Goal: Information Seeking & Learning: Understand process/instructions

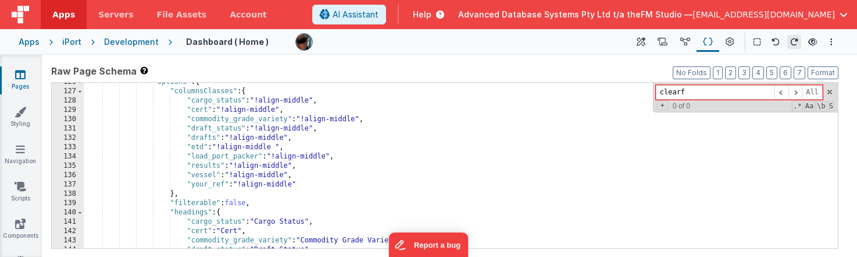
scroll to position [443, 0]
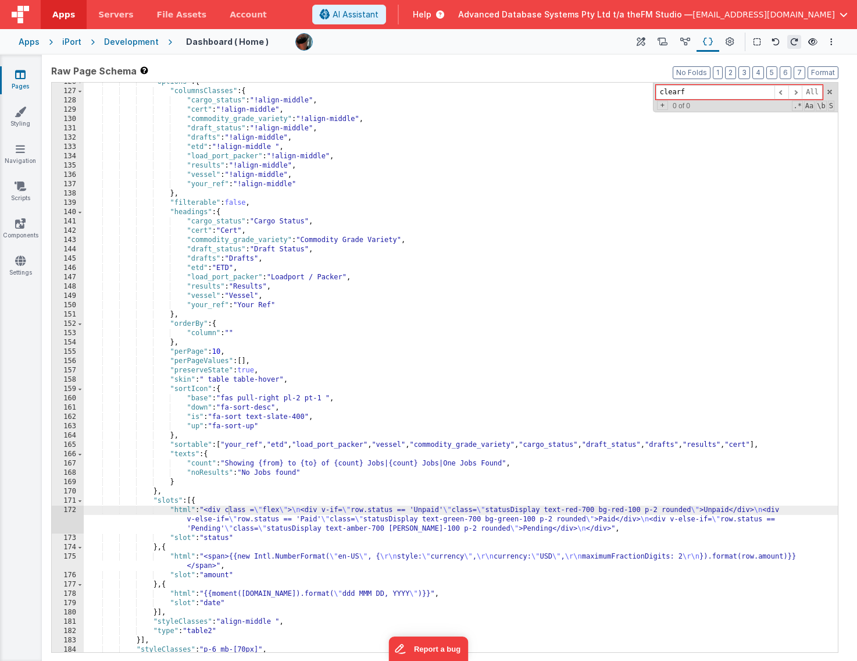
click at [20, 79] on icon at bounding box center [20, 75] width 10 height 12
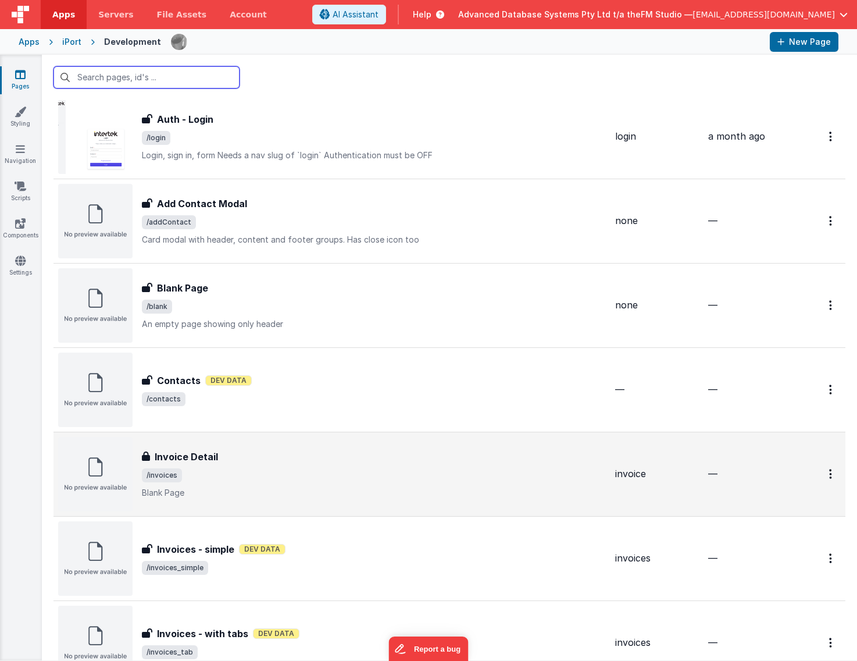
scroll to position [877, 0]
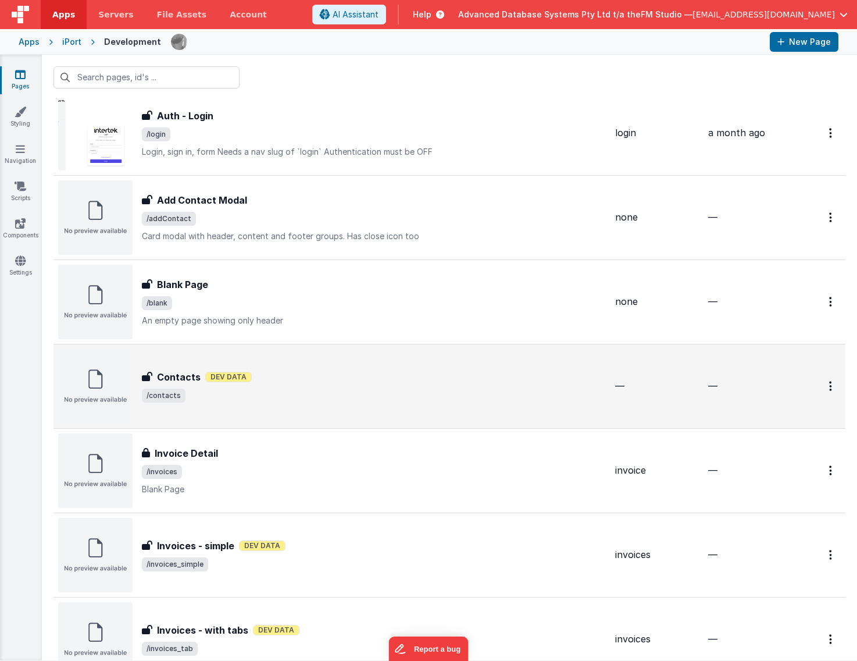
click at [285, 256] on div "Contacts Contacts Dev Data /contacts" at bounding box center [374, 386] width 464 height 33
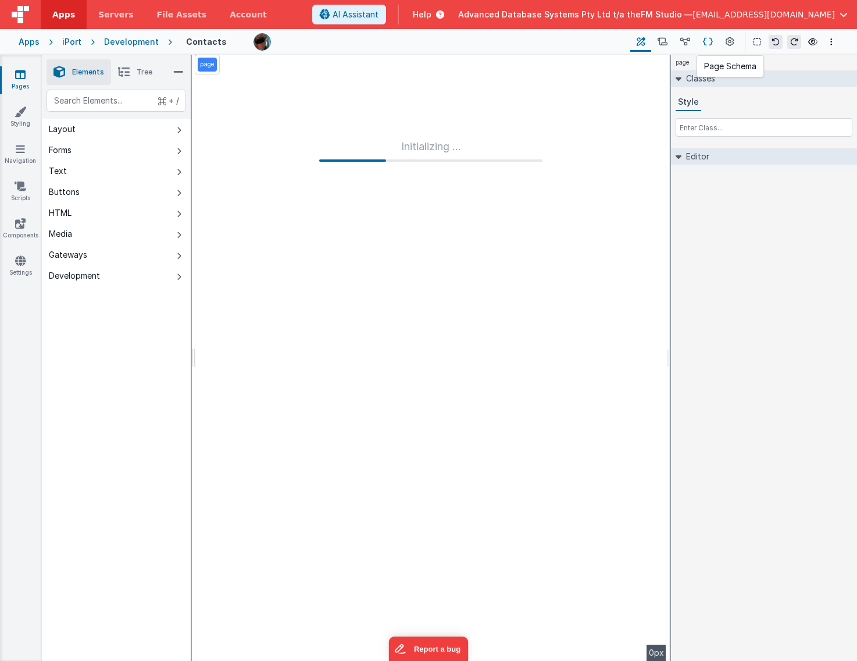
click at [707, 37] on icon at bounding box center [708, 42] width 10 height 12
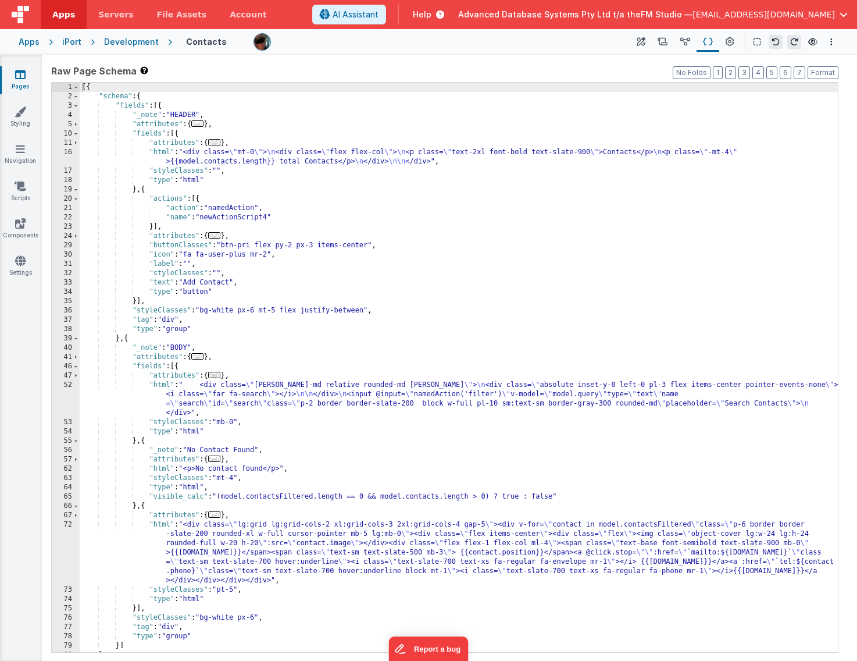
click at [666, 113] on div "[{ "schema" : { "fields" : [{ "_note" : "HEADER" , "attributes" : { ... } , "fi…" at bounding box center [459, 377] width 759 height 588
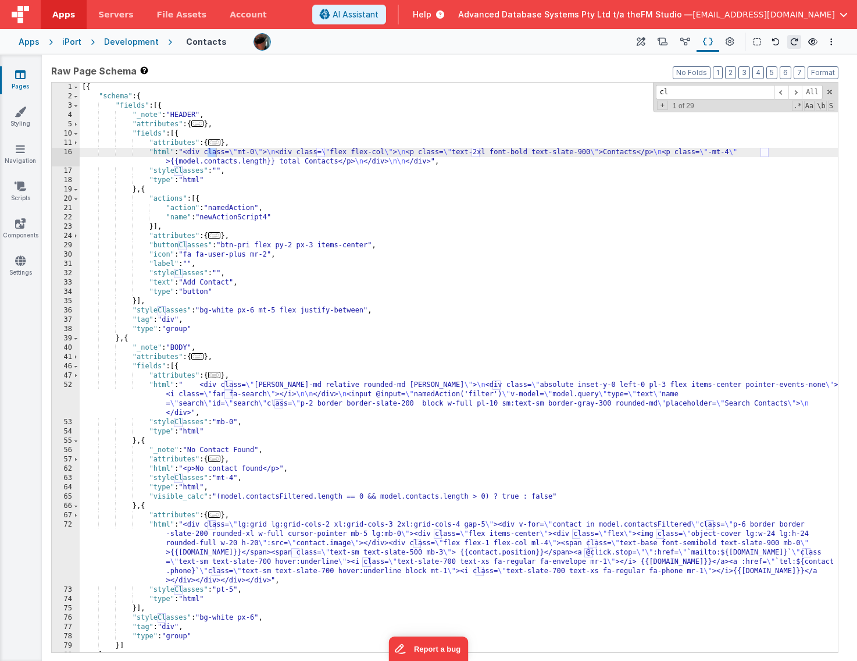
type input "c"
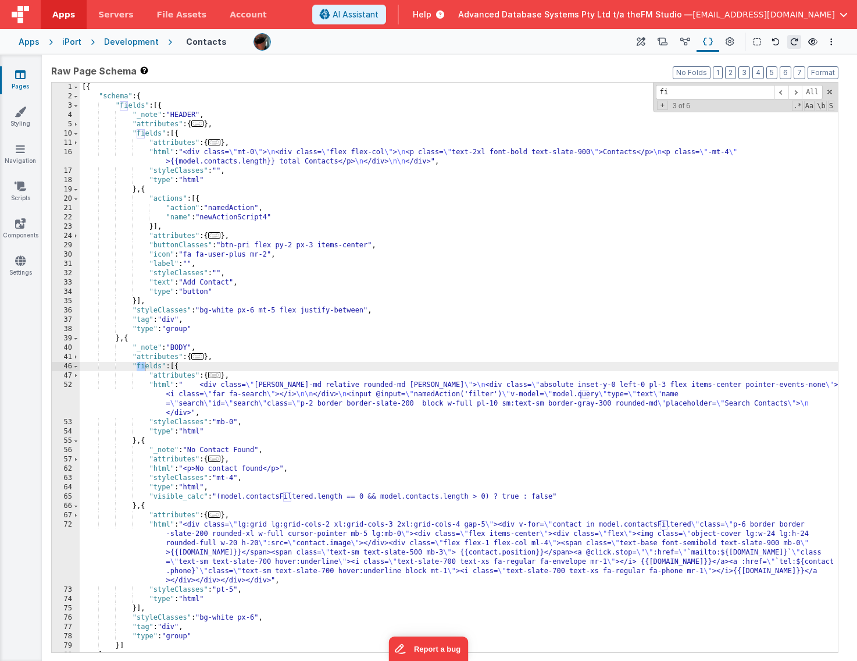
type input "f"
click at [31, 43] on div "Apps" at bounding box center [29, 42] width 21 height 12
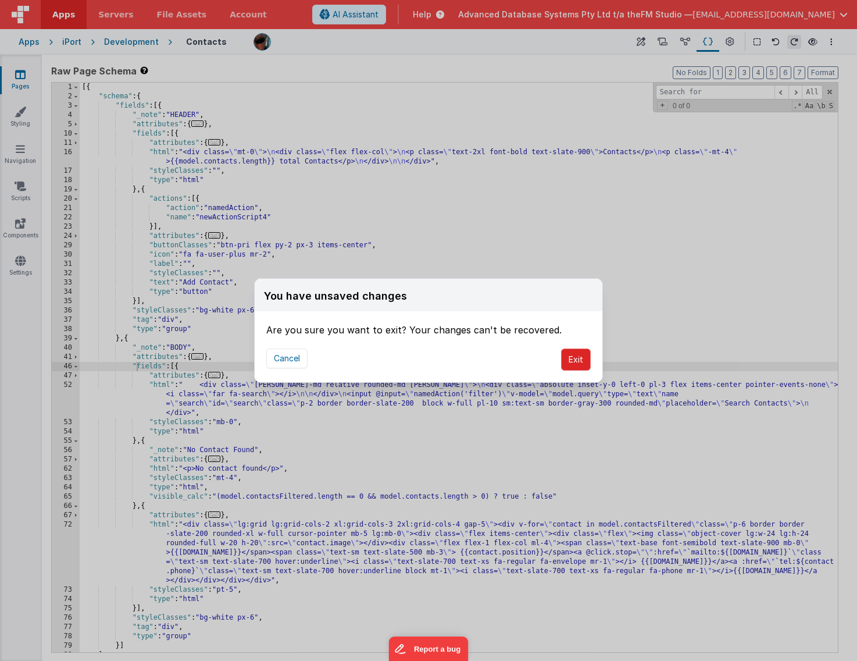
click at [583, 256] on button "Exit" at bounding box center [576, 359] width 30 height 22
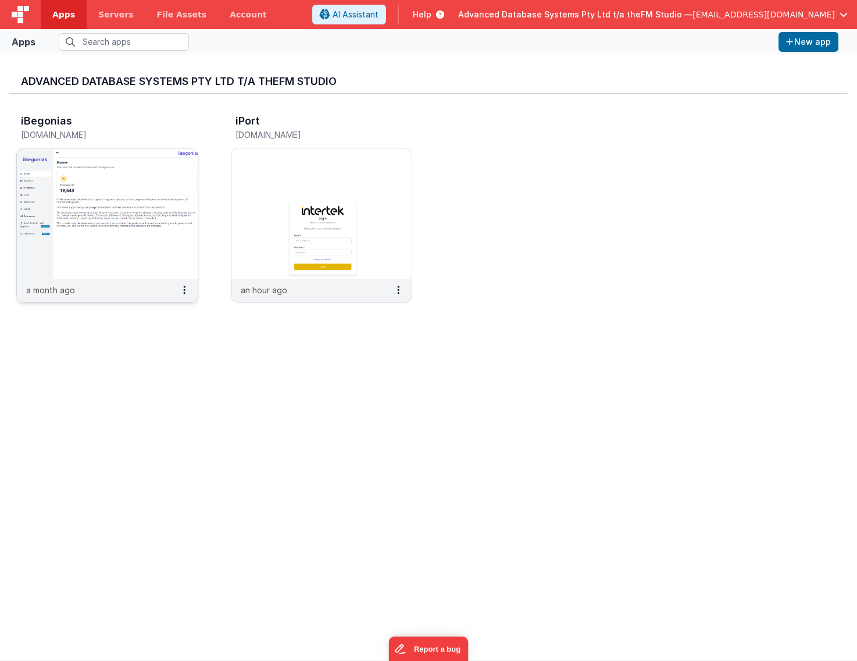
click at [99, 197] on img at bounding box center [107, 213] width 181 height 130
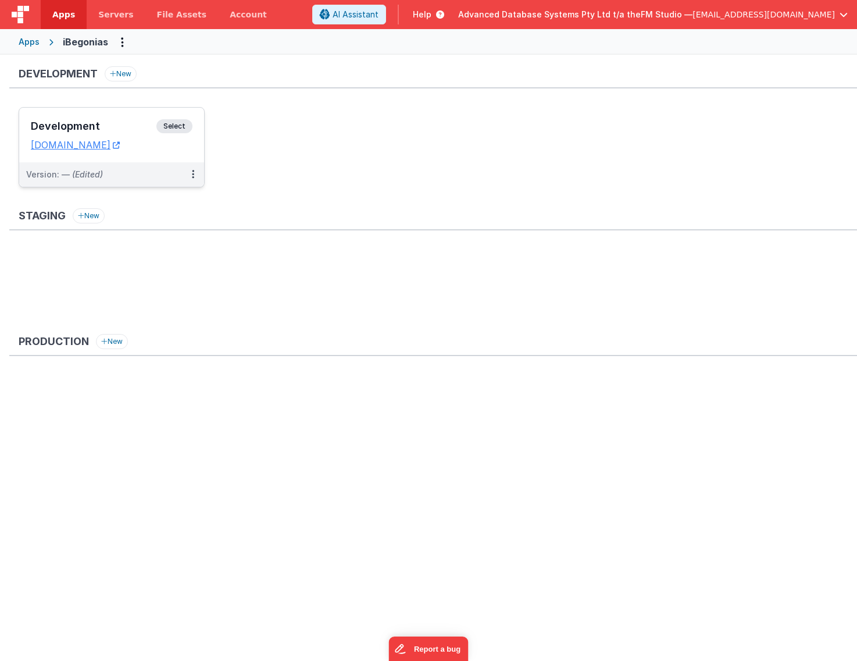
click at [95, 120] on h3 "Development" at bounding box center [94, 126] width 126 height 12
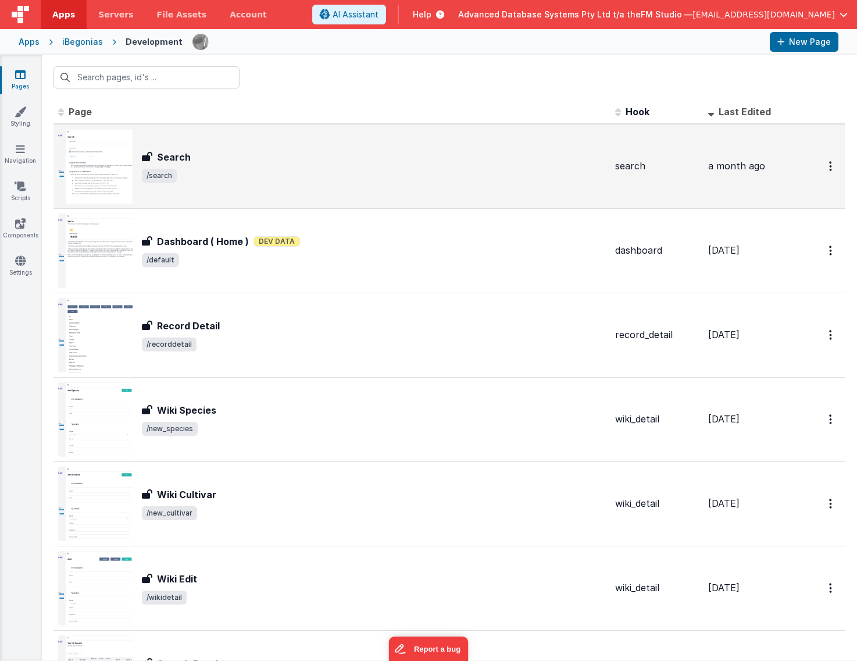
click at [217, 167] on div "Search Search /search" at bounding box center [374, 166] width 464 height 33
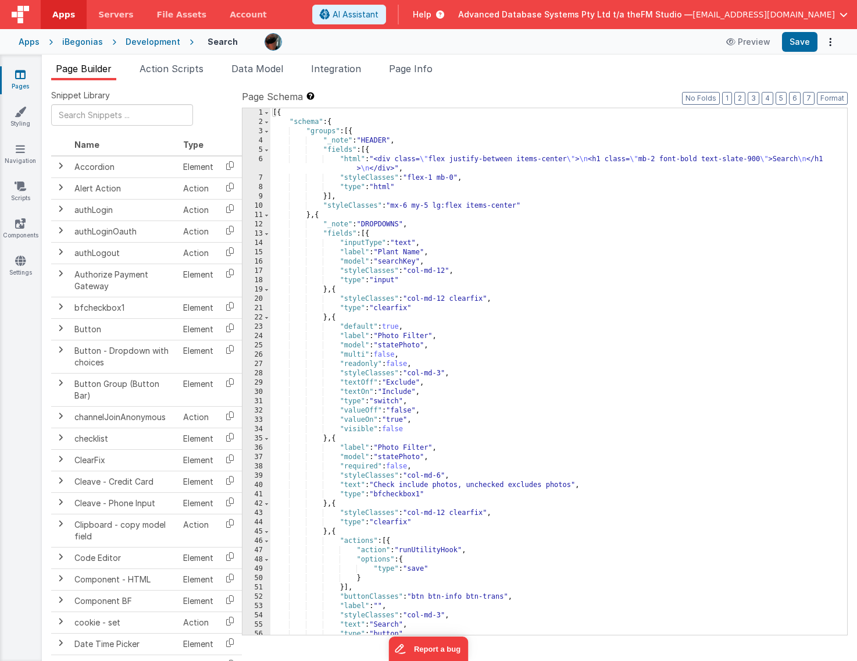
click at [658, 231] on div "[{ "schema" : { "groups" : [{ "_note" : "HEADER" , "fields" : [{ "html" : "<div…" at bounding box center [558, 380] width 577 height 545
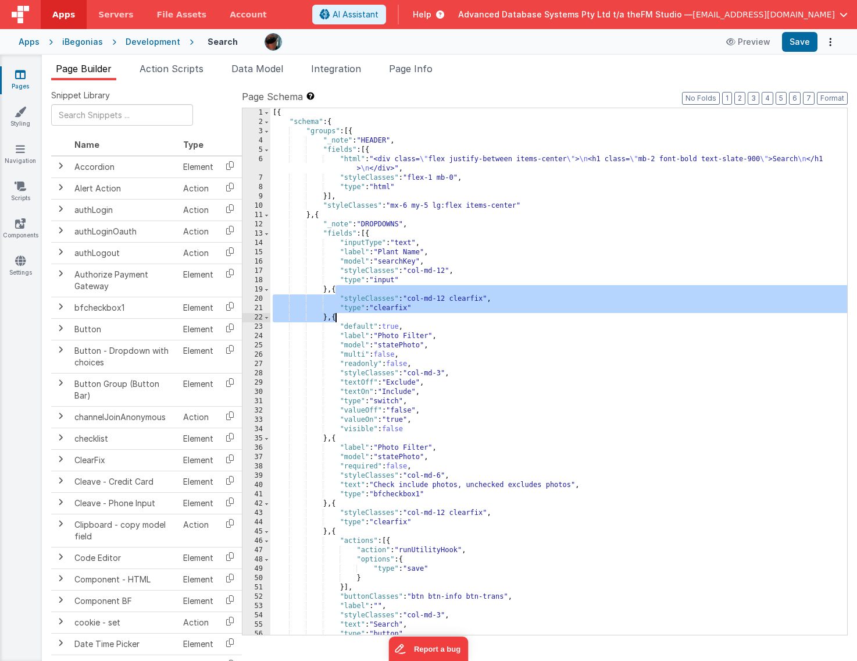
drag, startPoint x: 335, startPoint y: 290, endPoint x: 334, endPoint y: 316, distance: 26.2
click at [334, 256] on div "[{ "schema" : { "groups" : [{ "_note" : "HEADER" , "fields" : [{ "html" : "<div…" at bounding box center [558, 380] width 577 height 545
click at [25, 41] on div "Apps" at bounding box center [29, 42] width 21 height 12
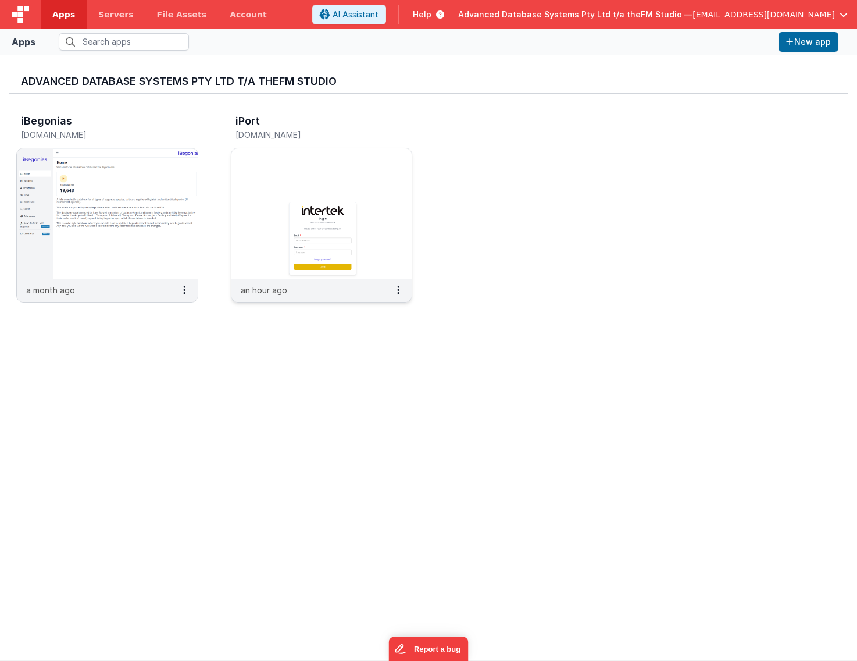
click at [287, 164] on img at bounding box center [322, 213] width 181 height 130
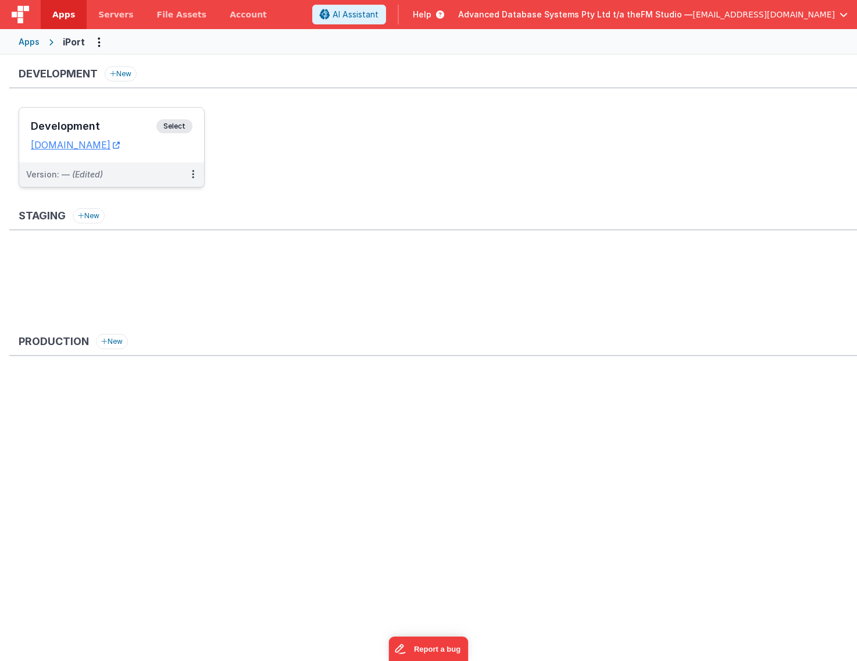
click at [79, 122] on h3 "Development" at bounding box center [94, 126] width 126 height 12
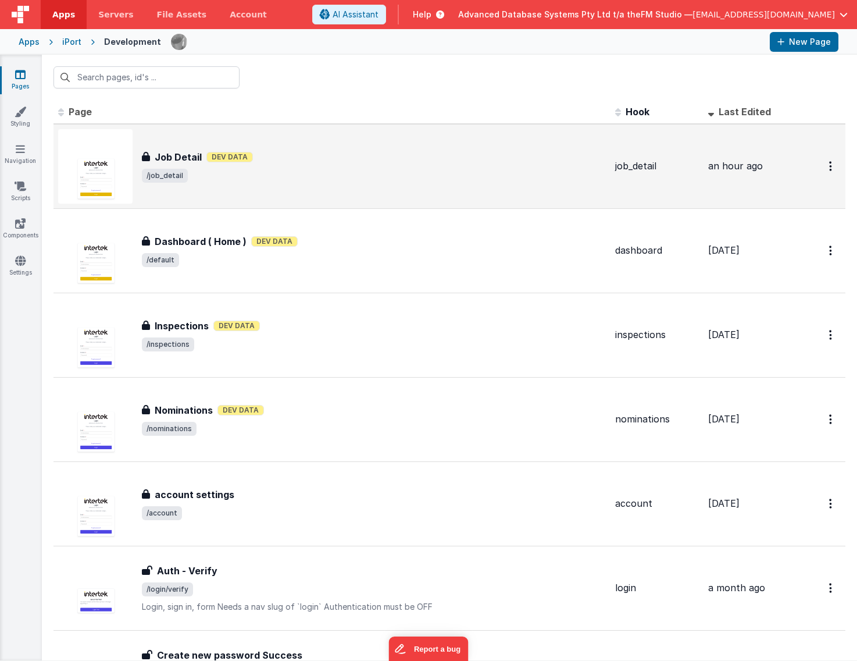
click at [179, 155] on h3 "Job Detail" at bounding box center [178, 157] width 47 height 14
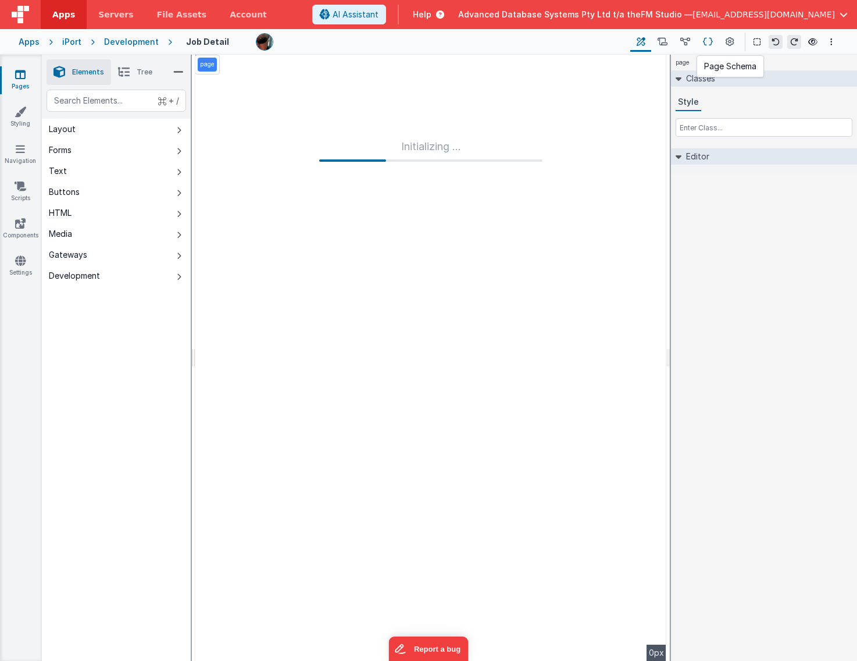
click at [711, 40] on icon at bounding box center [708, 42] width 10 height 12
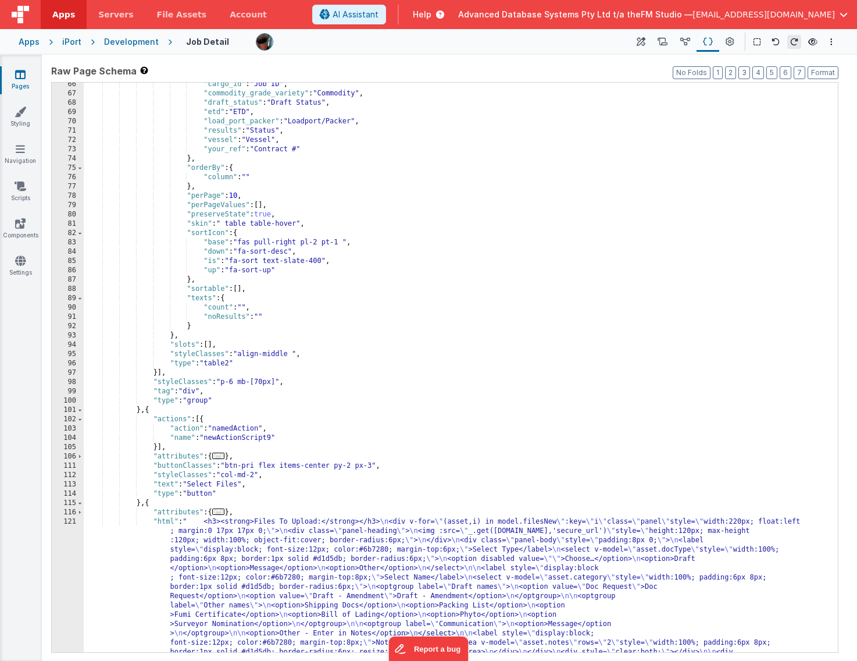
scroll to position [1036, 0]
click at [147, 256] on div ""cargo_id" : "Job ID" , "commodity_grade_variety" : "Commodity" , "draft_status…" at bounding box center [461, 448] width 754 height 737
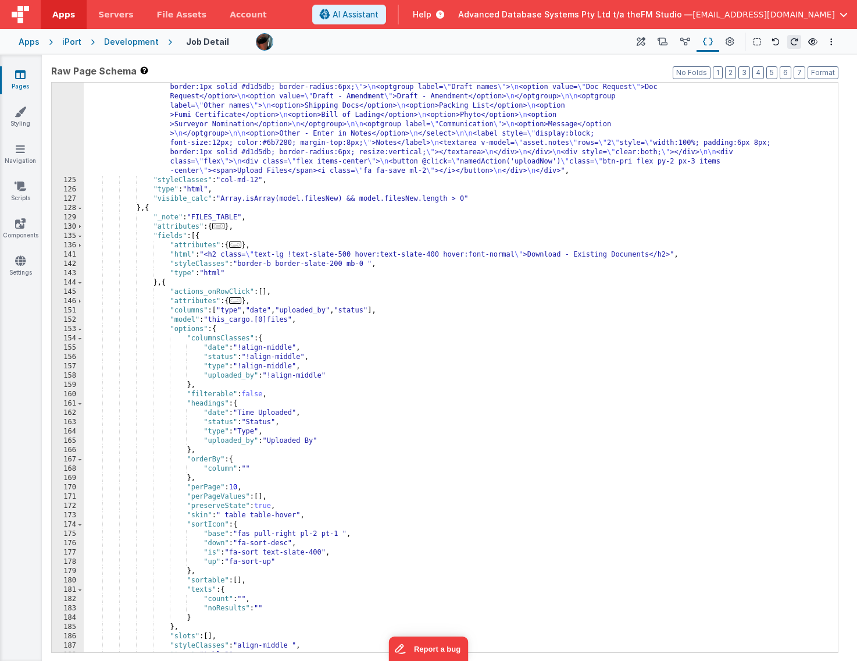
scroll to position [1564, 0]
click at [148, 210] on div ""html" : " <h3><strong>Files To Upload:</strong></h3> \n <div v-for= \" (asset,…" at bounding box center [461, 385] width 754 height 737
